Goal: Task Accomplishment & Management: Complete application form

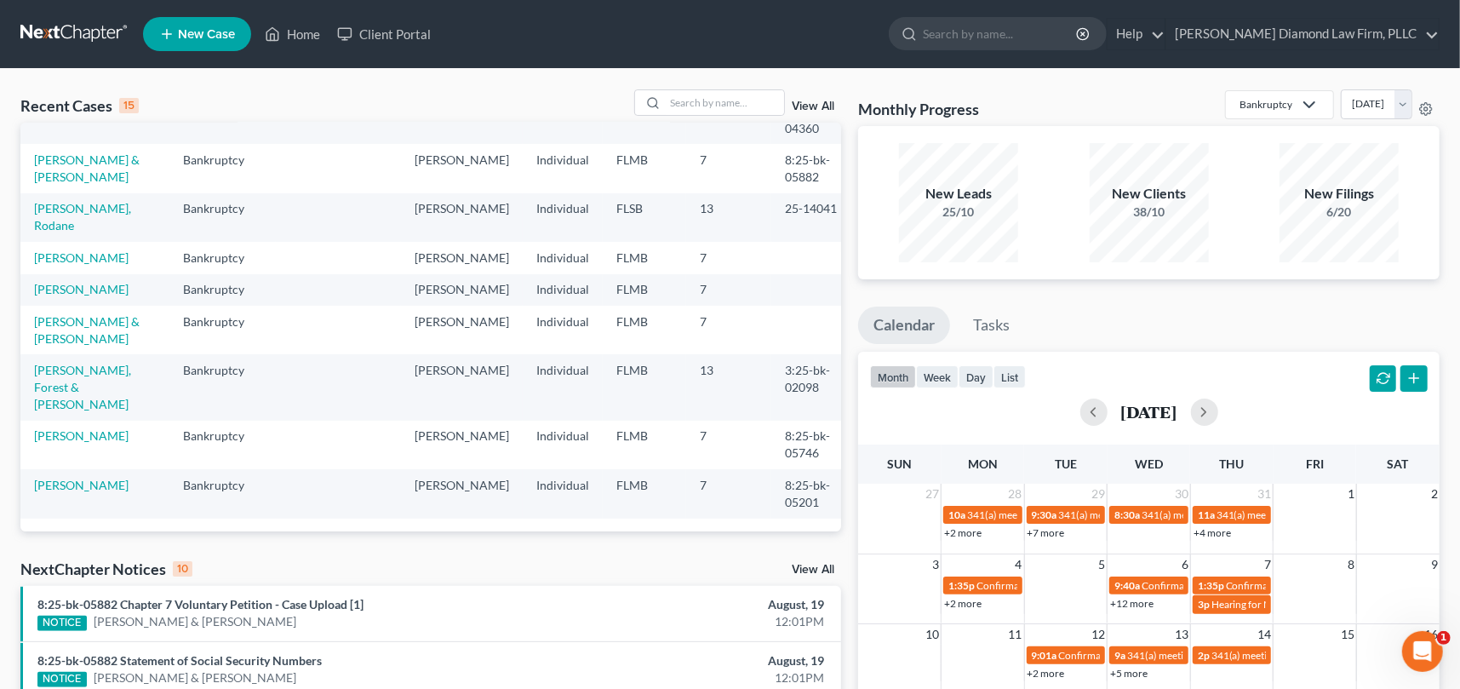
scroll to position [389, 0]
click at [669, 98] on input "search" at bounding box center [724, 102] width 119 height 25
type input "butcher"
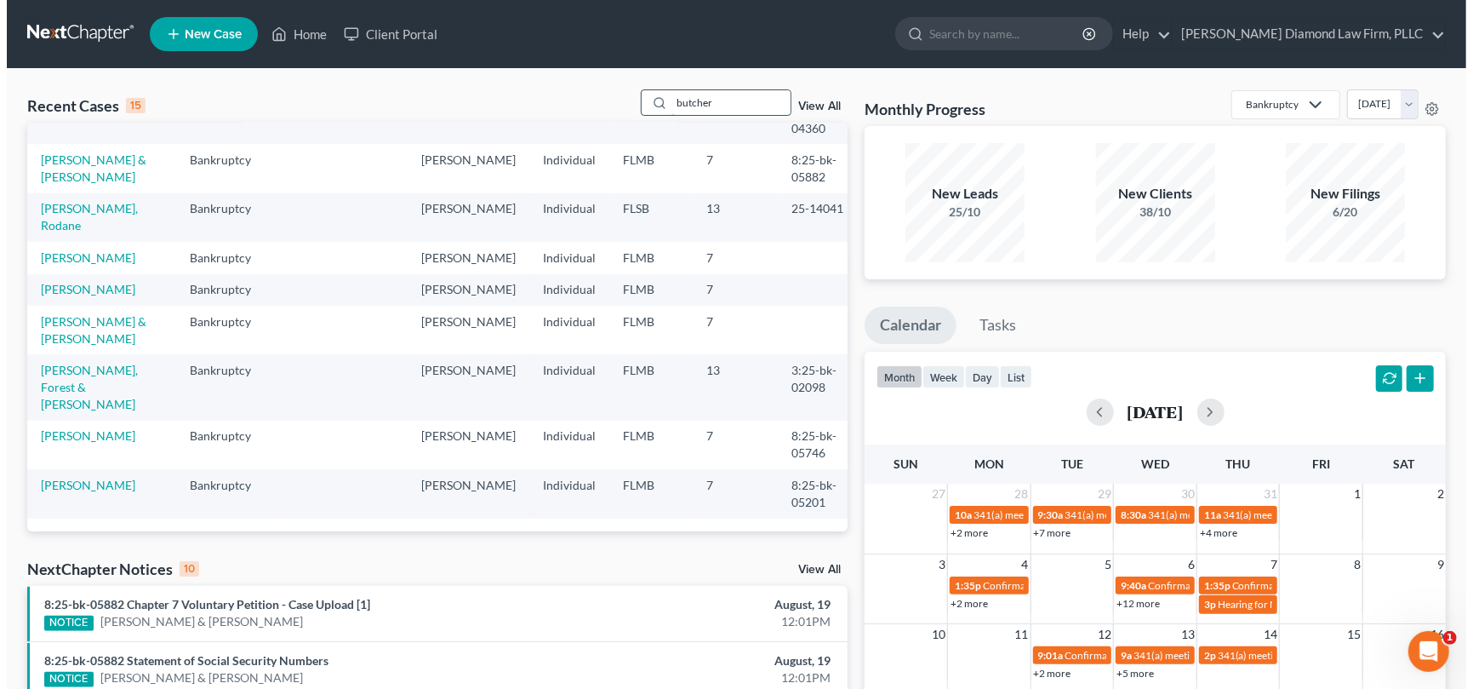
scroll to position [0, 0]
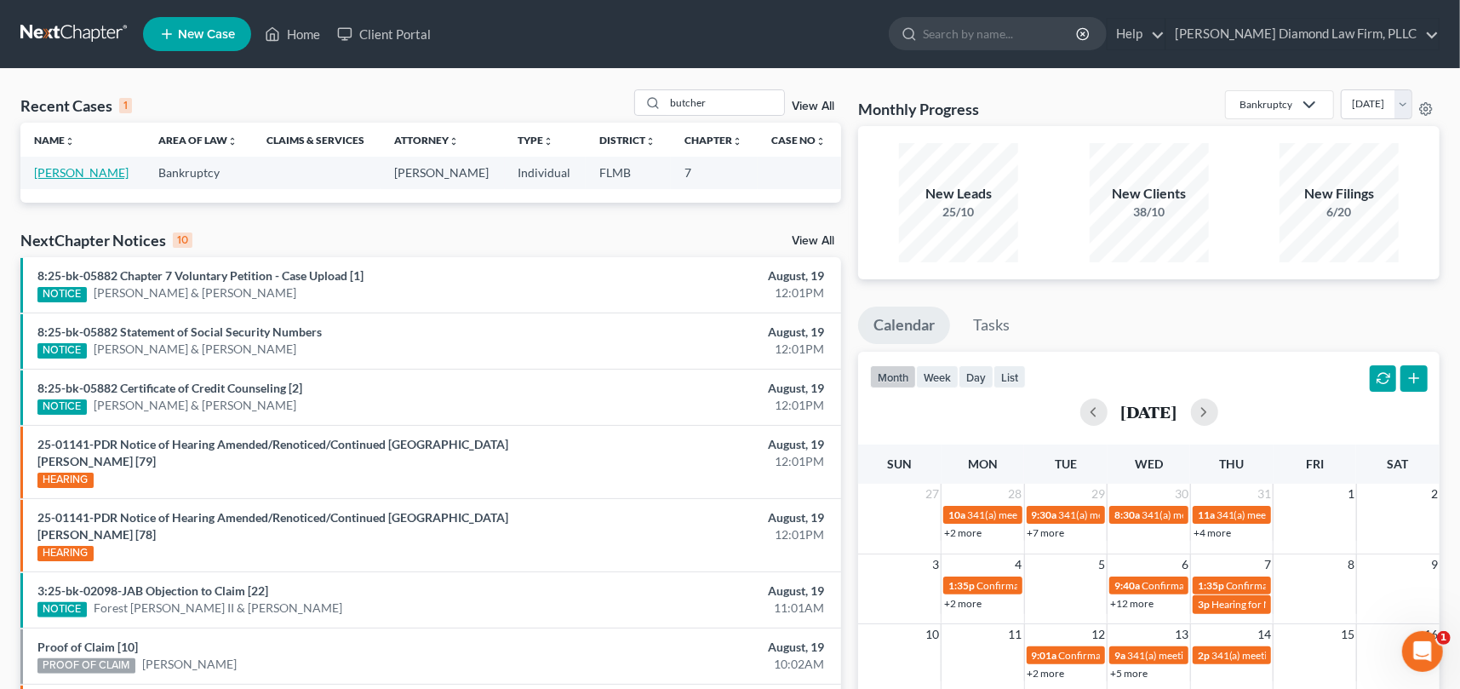
click at [104, 174] on link "[PERSON_NAME]" at bounding box center [81, 172] width 94 height 14
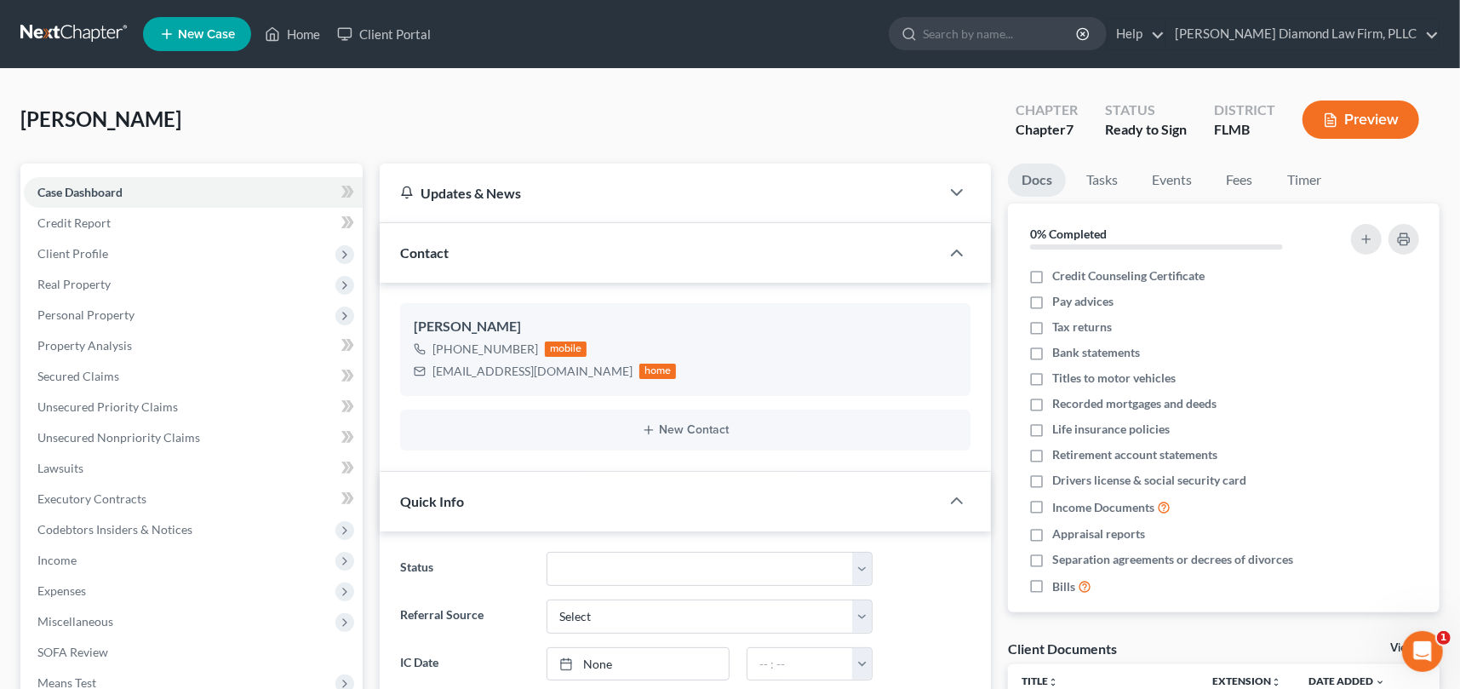
click at [1358, 113] on button "Preview" at bounding box center [1360, 119] width 117 height 38
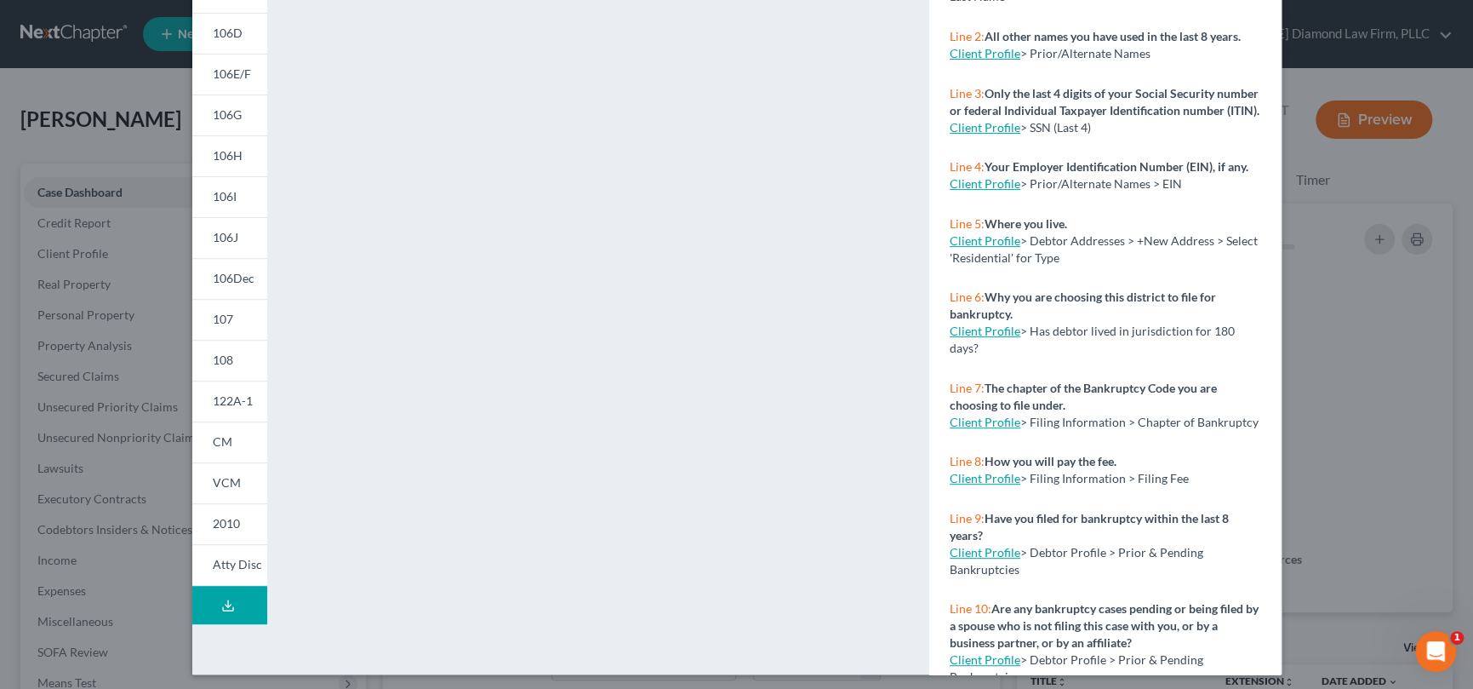
scroll to position [255, 0]
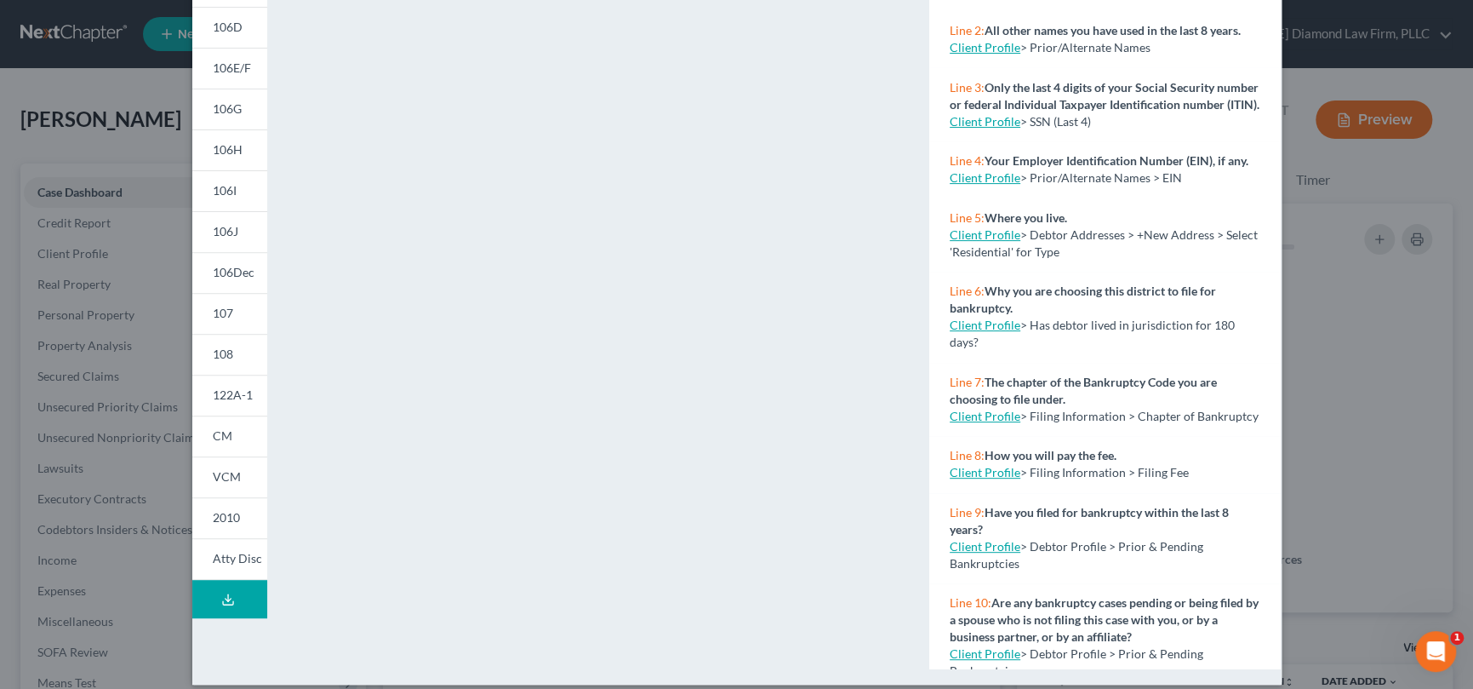
click at [221, 595] on icon at bounding box center [228, 599] width 14 height 14
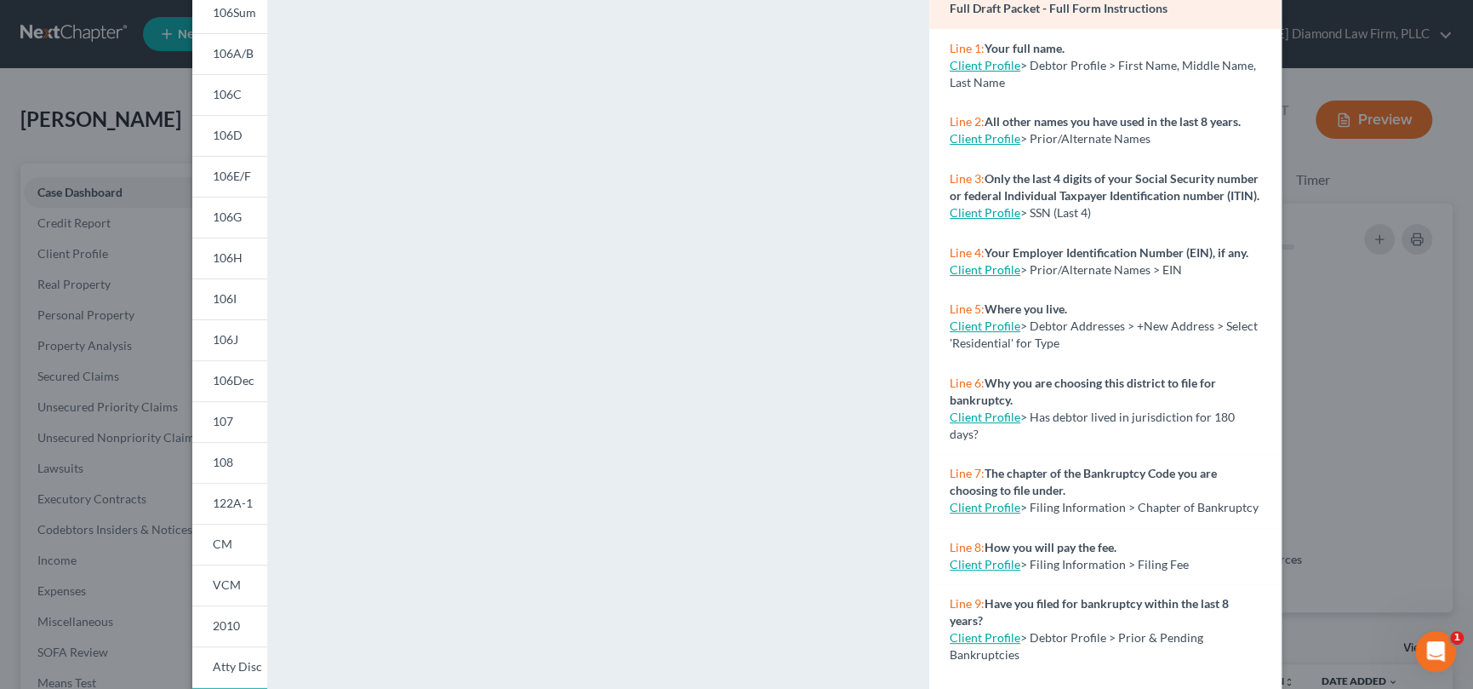
scroll to position [271, 0]
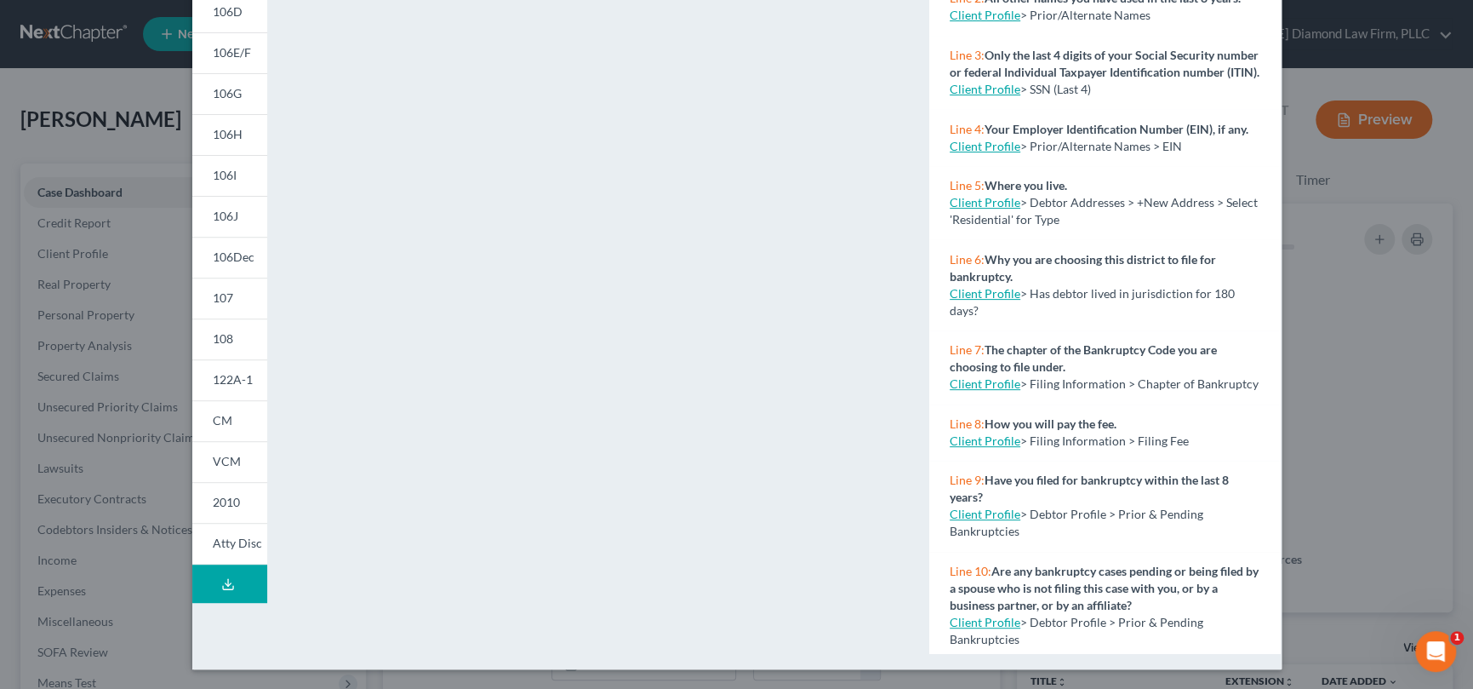
click at [228, 580] on button "Download Draft" at bounding box center [229, 583] width 75 height 38
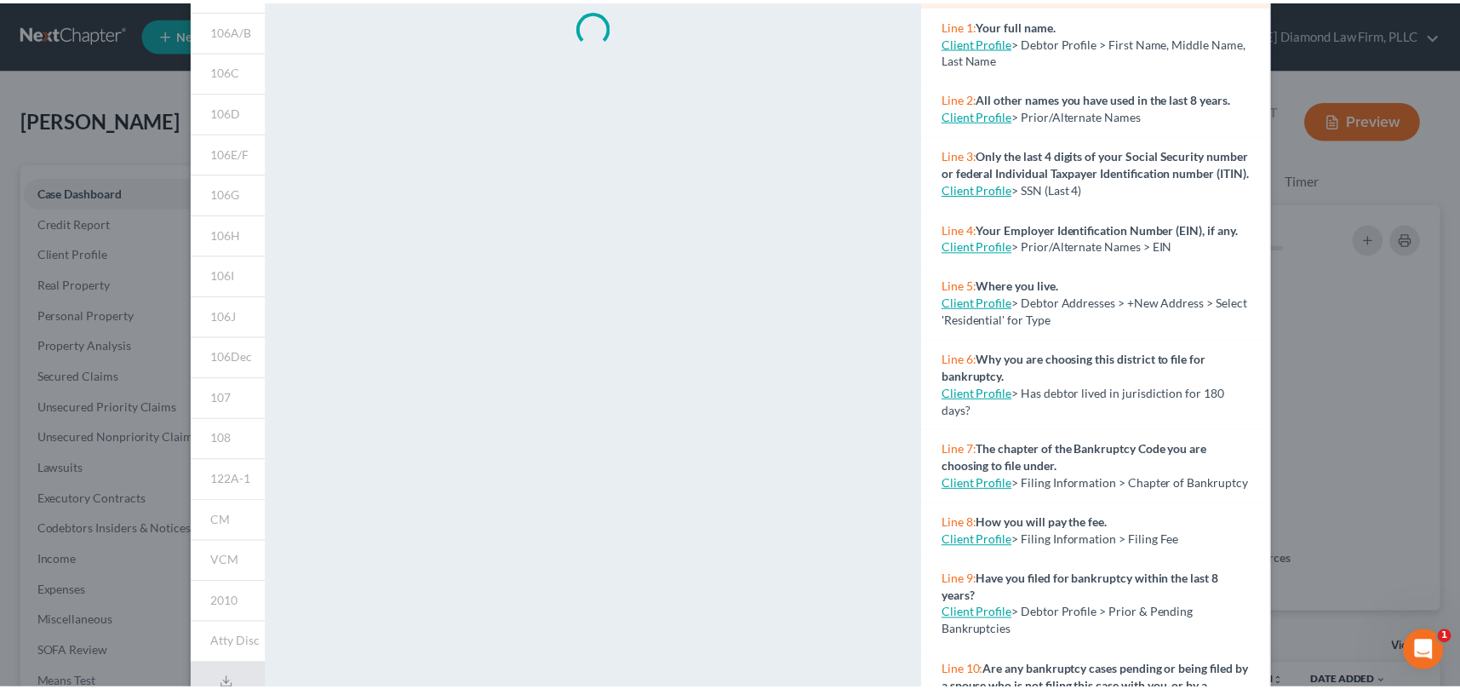
scroll to position [0, 0]
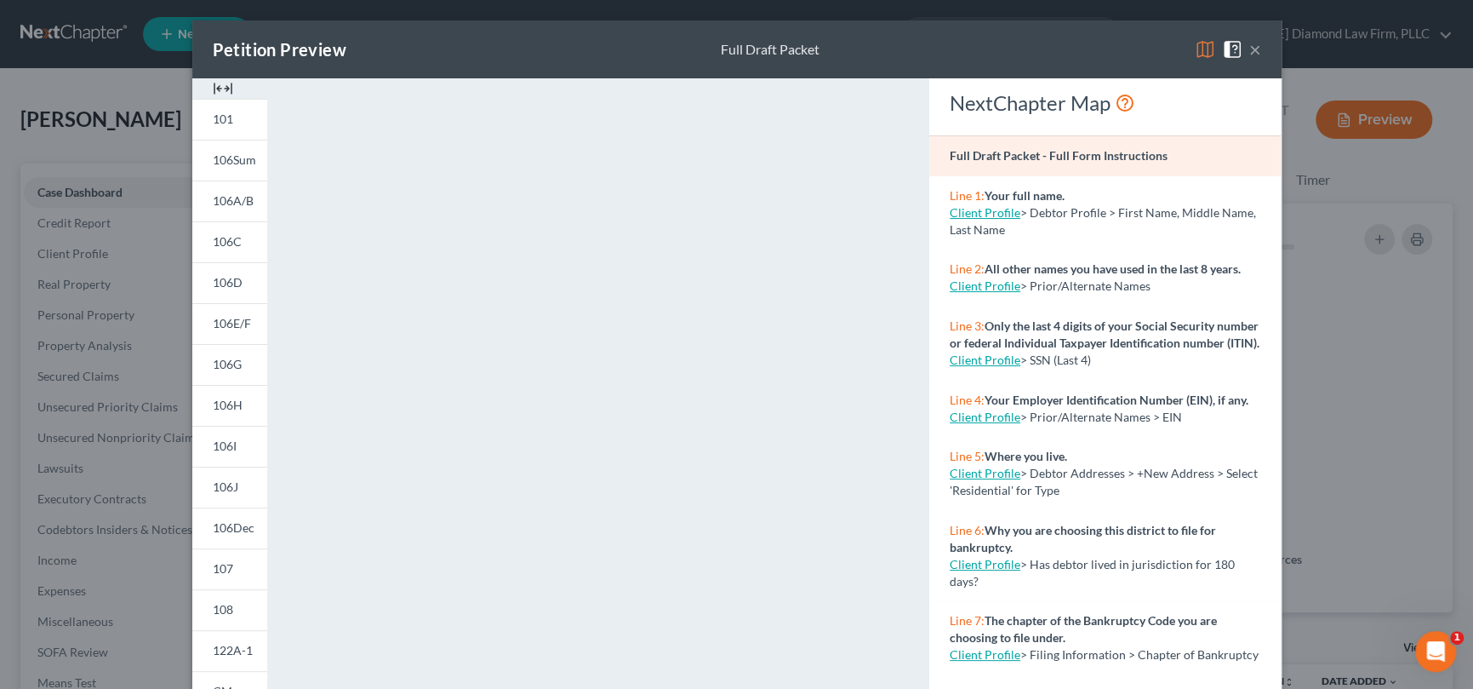
click at [994, 45] on div "Petition Preview Full Draft Packet ×" at bounding box center [736, 49] width 1089 height 58
click at [1250, 48] on button "×" at bounding box center [1255, 49] width 12 height 20
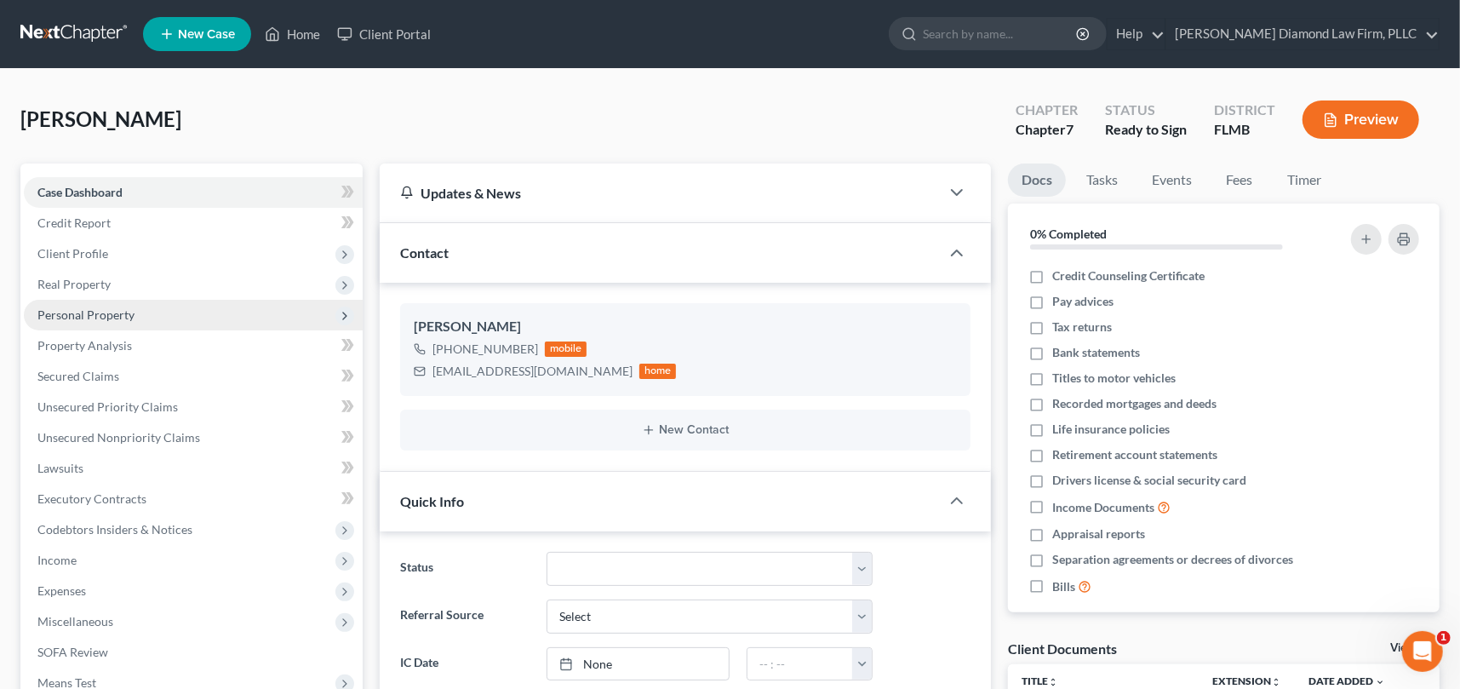
click at [104, 313] on span "Personal Property" at bounding box center [85, 314] width 97 height 14
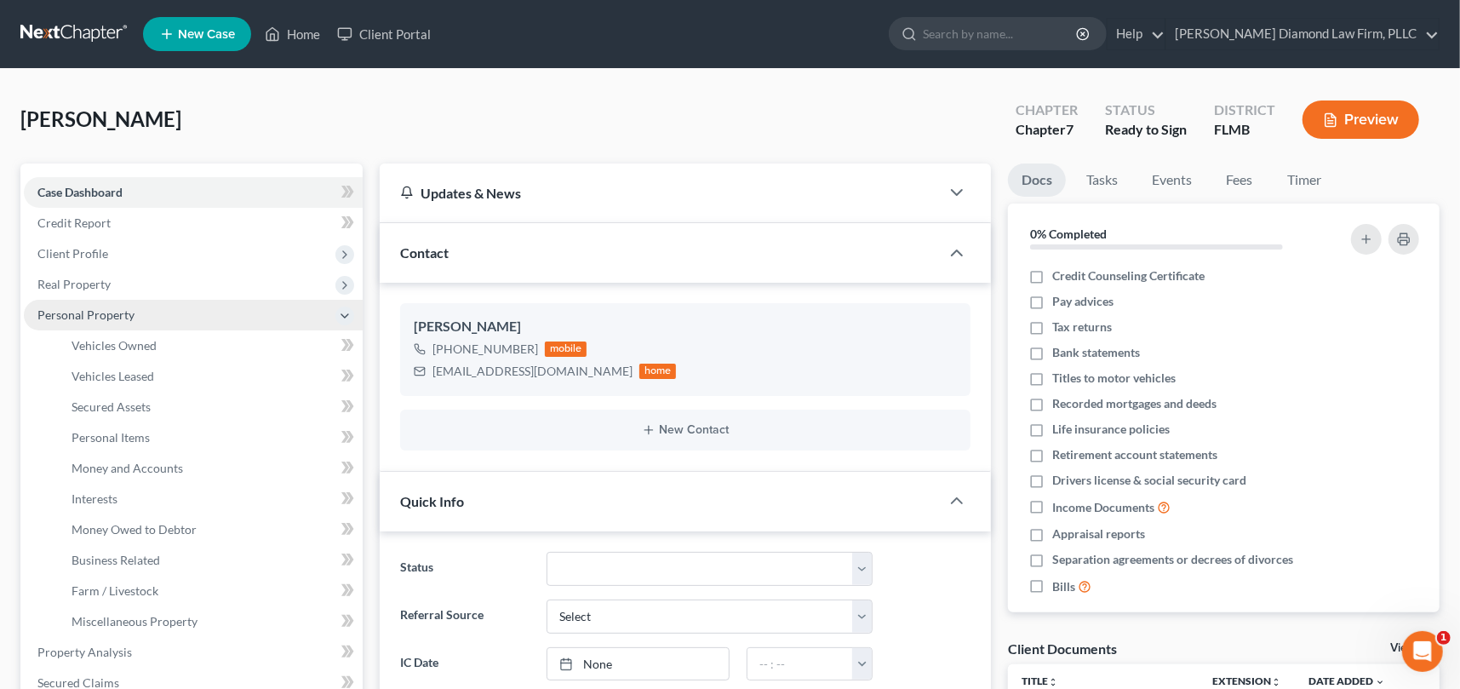
click at [103, 307] on span "Personal Property" at bounding box center [85, 314] width 97 height 14
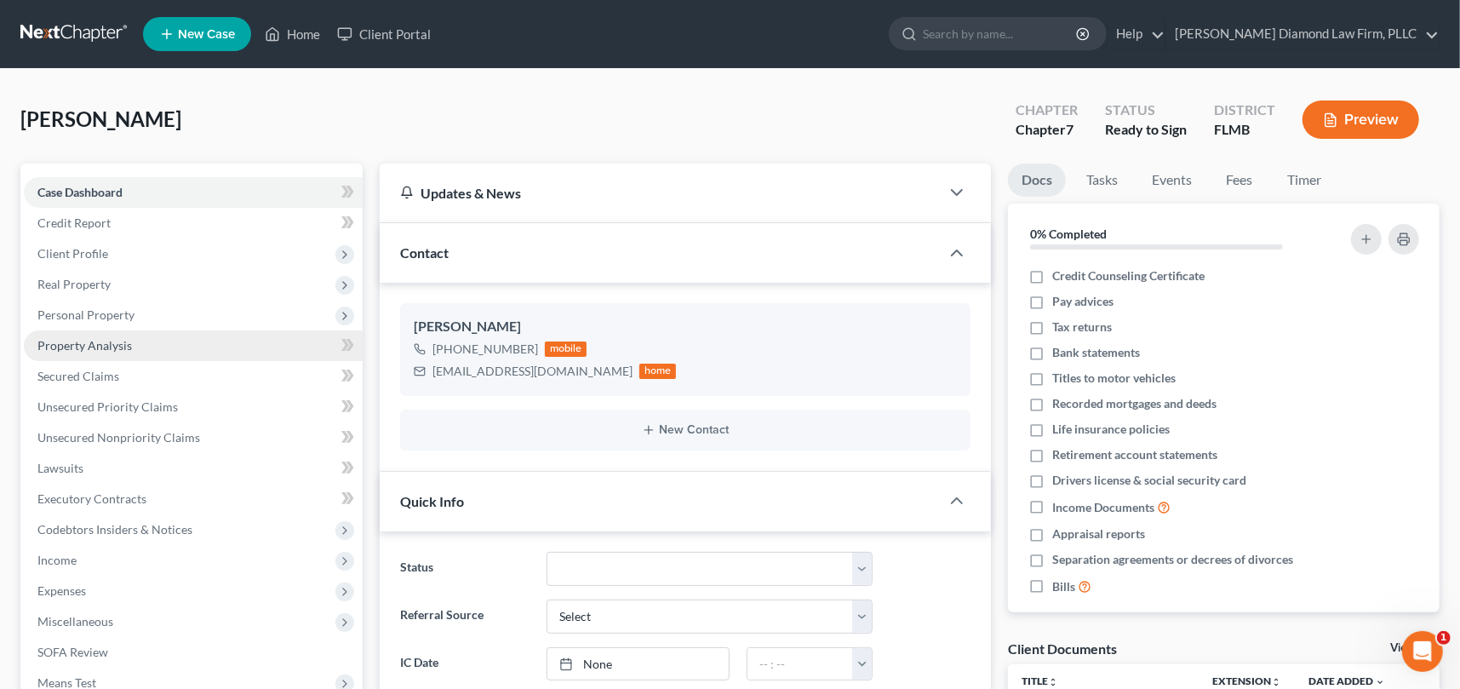
click at [91, 343] on span "Property Analysis" at bounding box center [84, 345] width 94 height 14
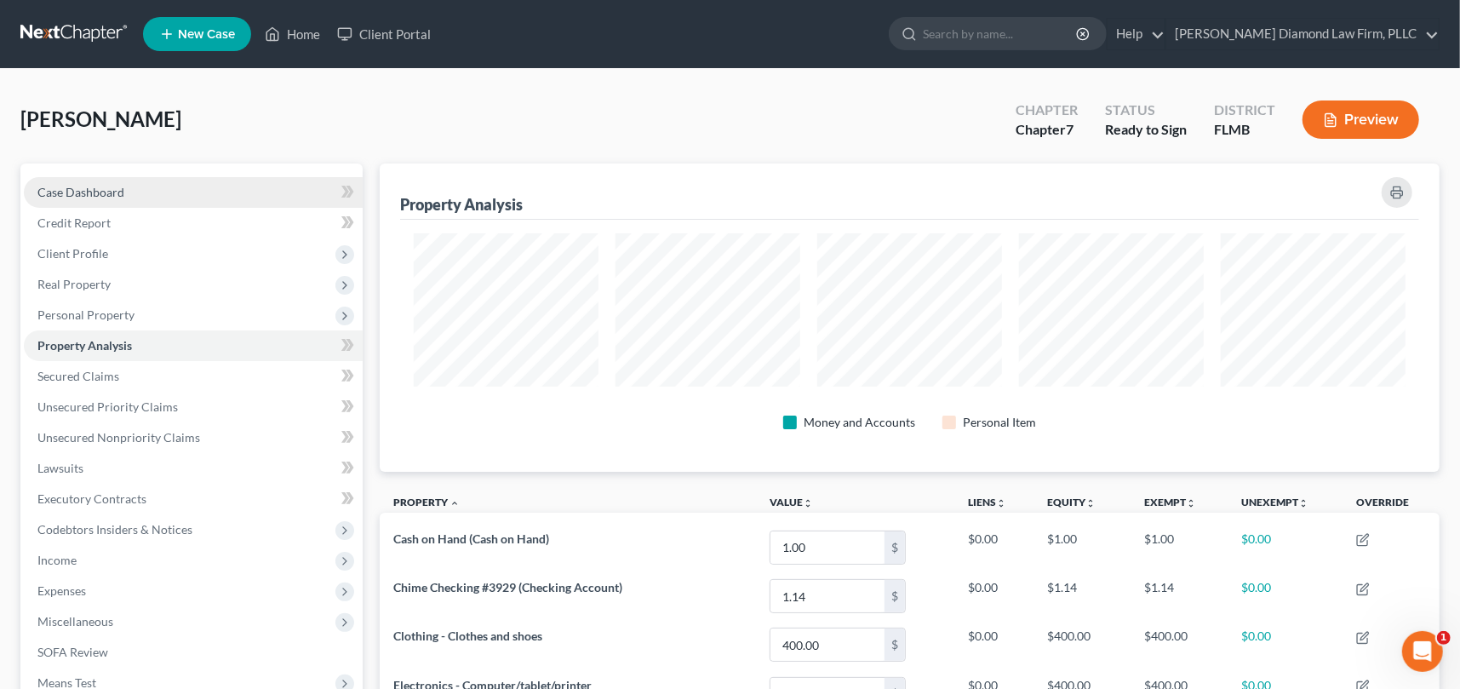
click at [84, 187] on span "Case Dashboard" at bounding box center [80, 192] width 87 height 14
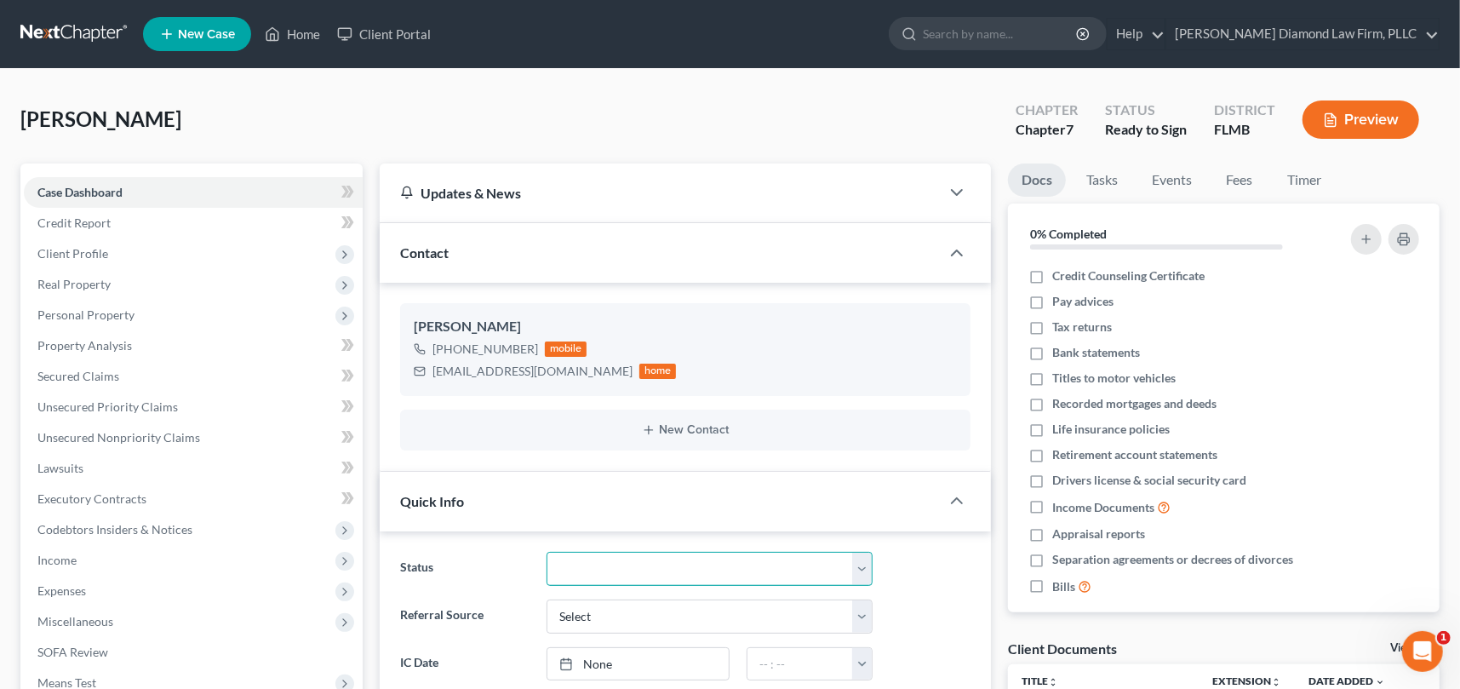
click at [644, 574] on select "Discharged Discharge Litigation Dismissal Notice Dismissed Filed Filed / Pre 34…" at bounding box center [709, 568] width 326 height 34
select select "15"
click at [546, 551] on select "Discharged Discharge Litigation Dismissal Notice Dismissed Filed Filed / Pre 34…" at bounding box center [709, 568] width 326 height 34
click at [89, 244] on span "Client Profile" at bounding box center [193, 253] width 339 height 31
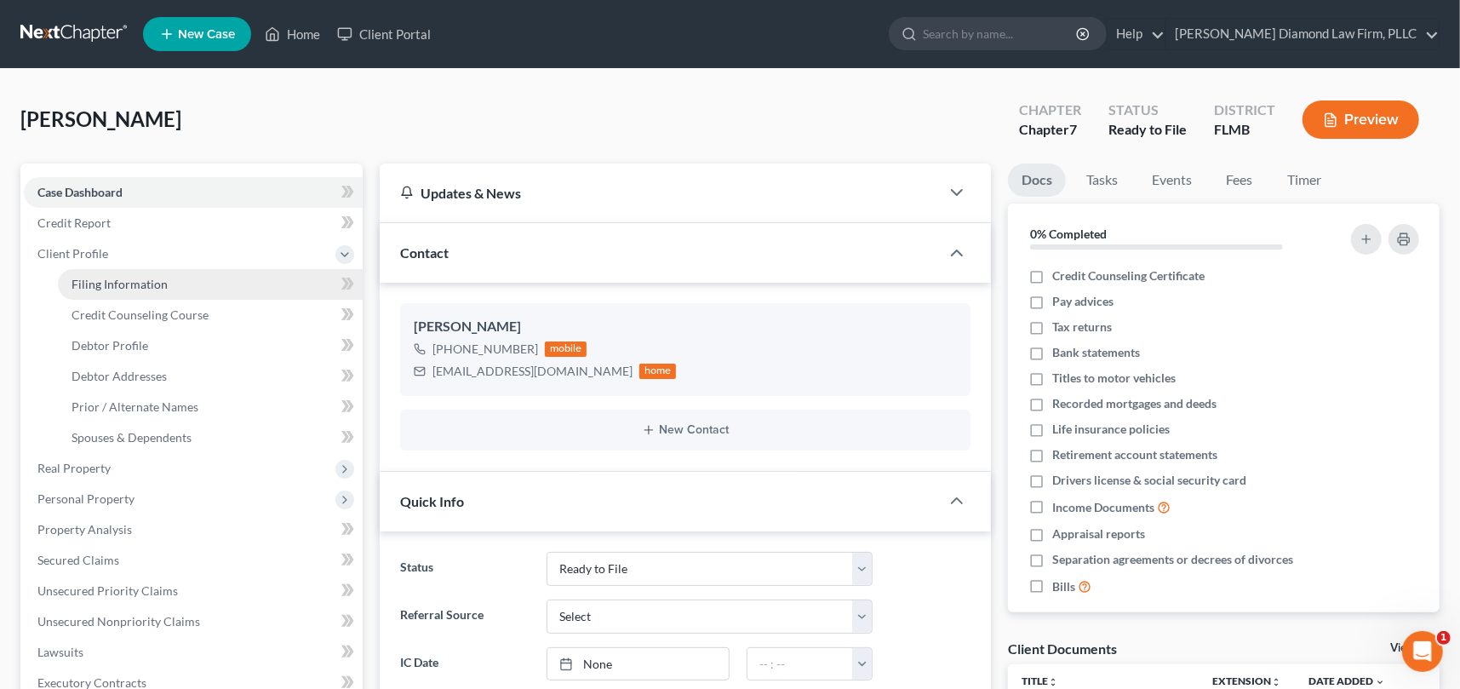
click at [90, 277] on span "Filing Information" at bounding box center [119, 284] width 96 height 14
select select "1"
select select "0"
select select "9"
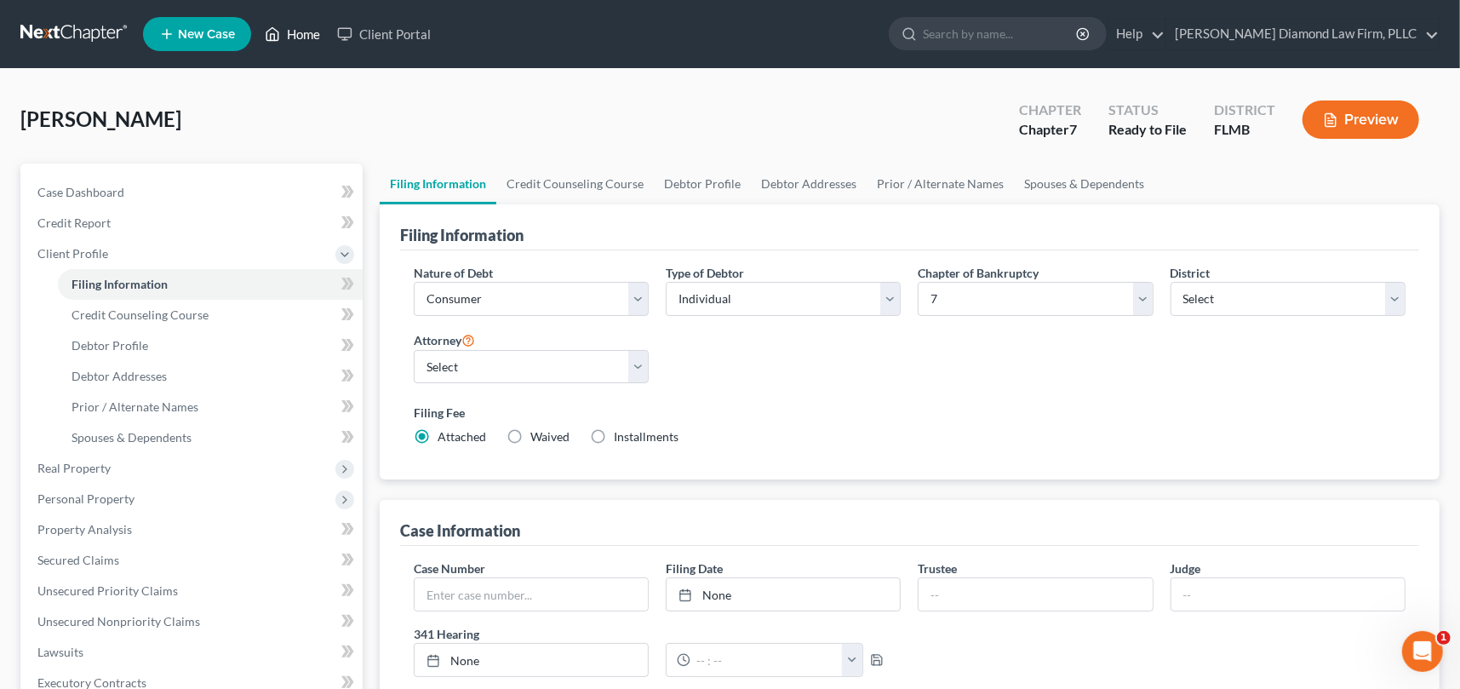
click at [308, 31] on link "Home" at bounding box center [292, 34] width 72 height 31
